Goal: Obtain resource: Download file/media

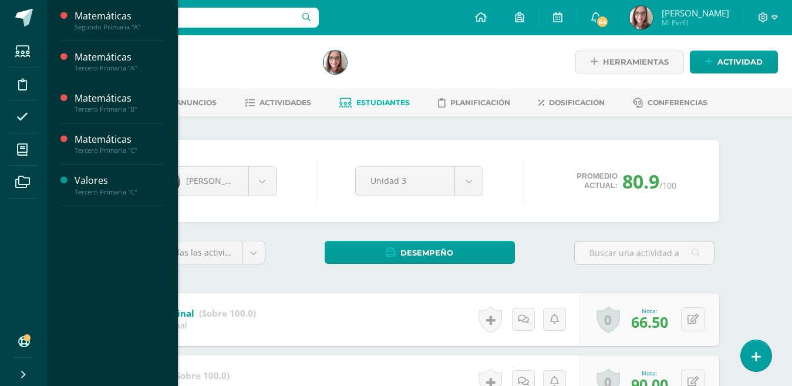
click at [119, 109] on span "Estudiantes" at bounding box center [113, 111] width 46 height 11
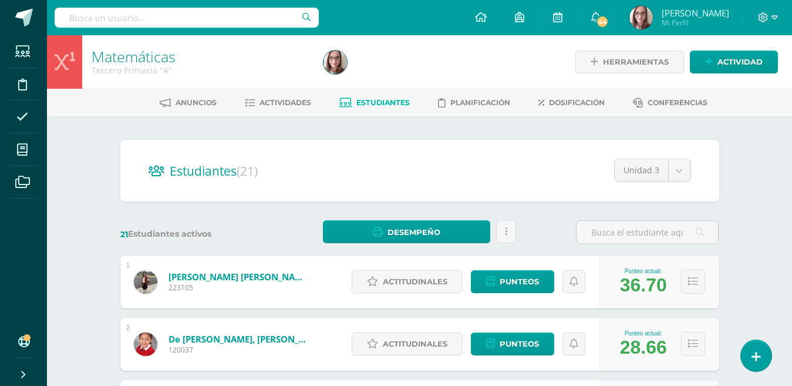
click at [268, 103] on span "Actividades" at bounding box center [285, 102] width 52 height 9
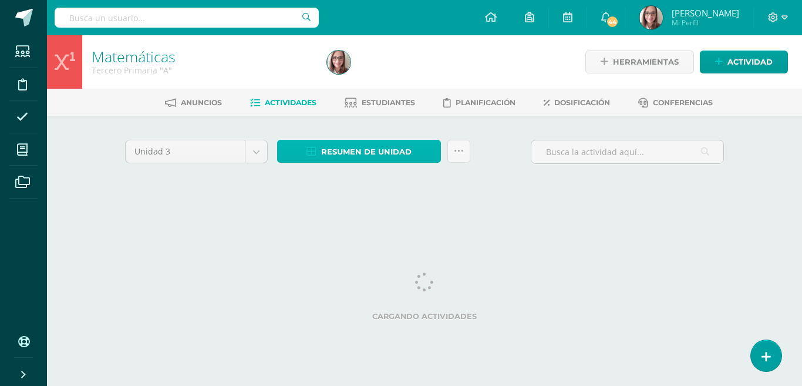
click at [359, 151] on span "Resumen de unidad" at bounding box center [366, 152] width 90 height 22
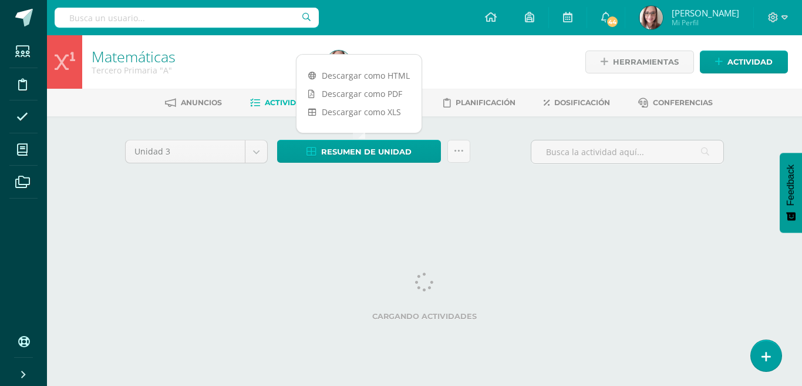
click at [348, 73] on link "Descargar como HTML" at bounding box center [358, 75] width 125 height 18
